Goal: Task Accomplishment & Management: Use online tool/utility

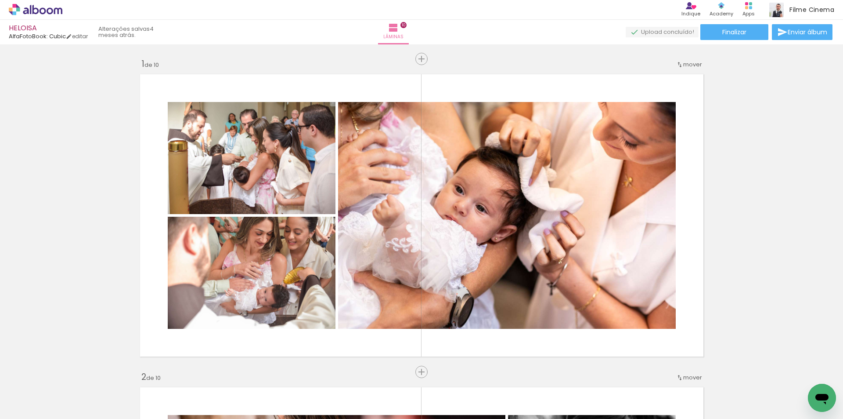
click at [752, 7] on rect at bounding box center [750, 7] width 3 height 3
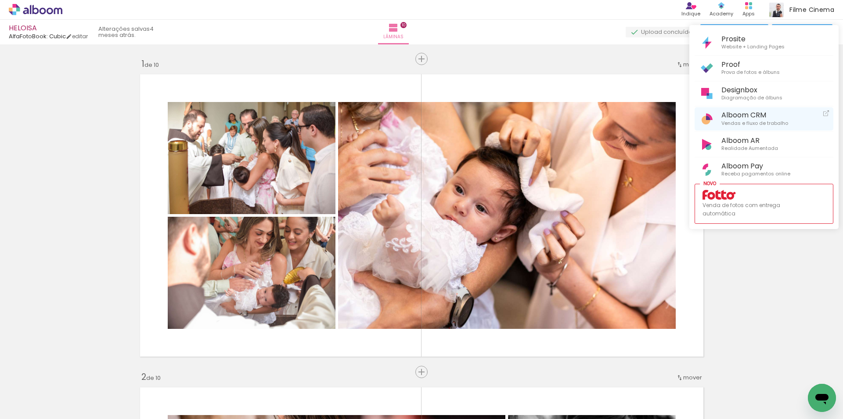
click at [751, 121] on span "Vendas e fluxo de trabalho" at bounding box center [755, 123] width 67 height 8
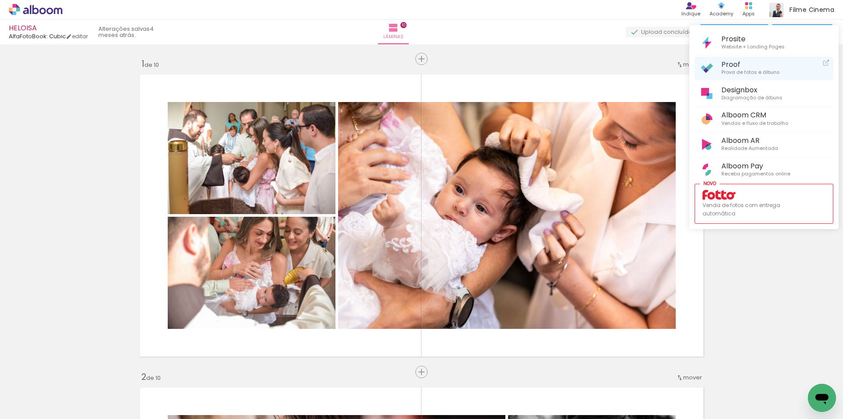
click at [743, 61] on span "Proof" at bounding box center [751, 64] width 58 height 8
